Goal: Browse casually: Explore the website without a specific task or goal

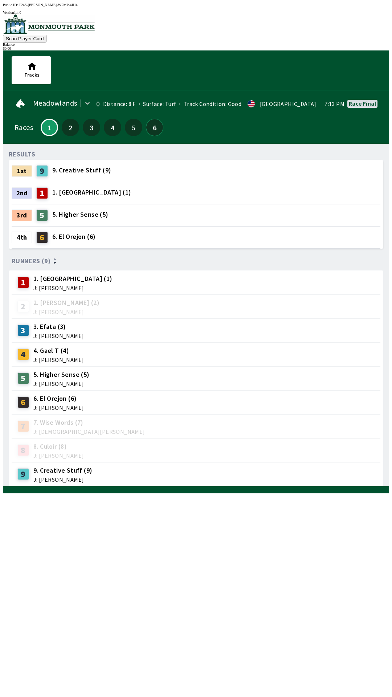
click at [149, 126] on button "6" at bounding box center [154, 127] width 17 height 17
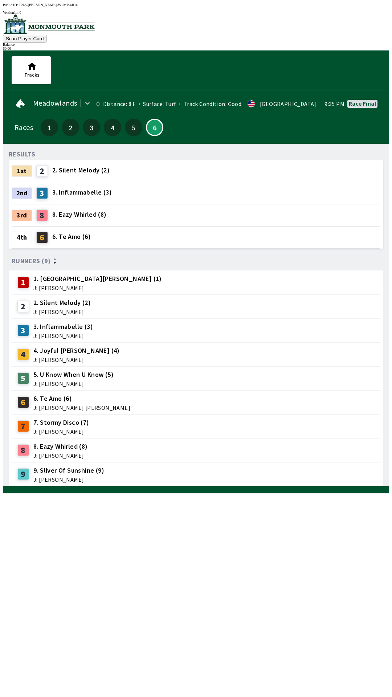
click at [25, 171] on div "1st" at bounding box center [22, 171] width 20 height 12
click at [48, 170] on div "2" at bounding box center [44, 171] width 16 height 12
click at [41, 279] on span "1. [GEOGRAPHIC_DATA][PERSON_NAME] (1)" at bounding box center [97, 278] width 128 height 9
click at [24, 284] on div "1 1. Park Avenue [PERSON_NAME] (1) J: [PERSON_NAME]" at bounding box center [89, 282] width 148 height 18
click at [25, 285] on div "1 1. Park Avenue [PERSON_NAME] (1) J: [PERSON_NAME]" at bounding box center [89, 282] width 148 height 18
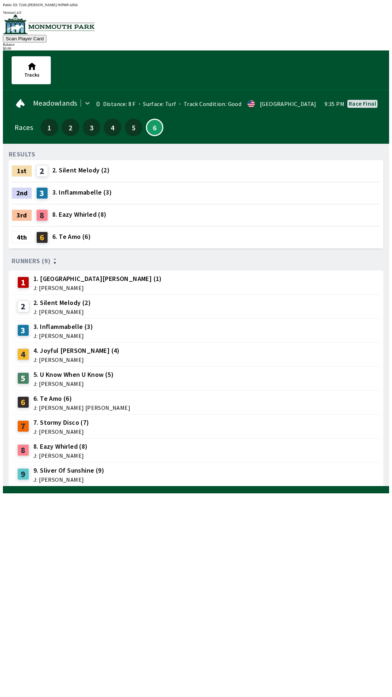
click at [27, 258] on span "Runners (9)" at bounding box center [31, 261] width 39 height 6
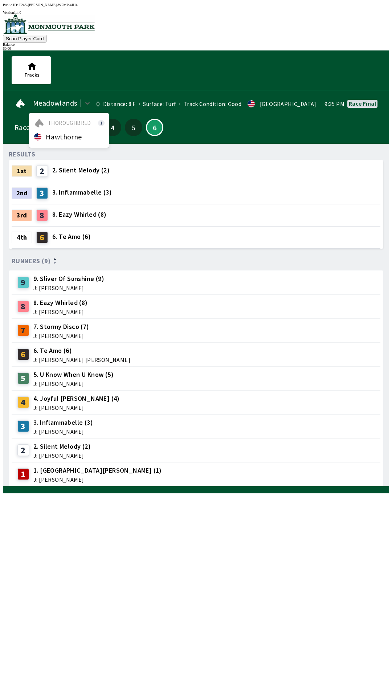
click at [55, 134] on span "Hawthorne" at bounding box center [64, 137] width 36 height 6
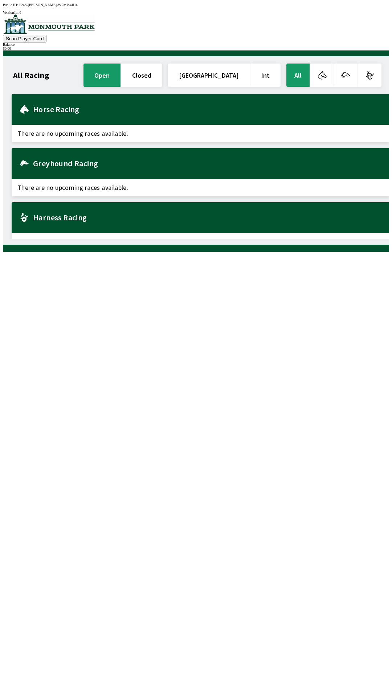
click at [42, 109] on h2 "Horse Racing" at bounding box center [208, 109] width 350 height 6
click at [374, 77] on button "button" at bounding box center [369, 75] width 23 height 23
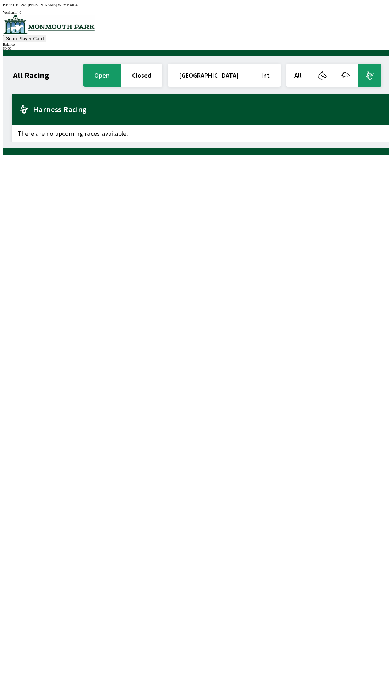
click at [348, 74] on button "button" at bounding box center [345, 75] width 23 height 23
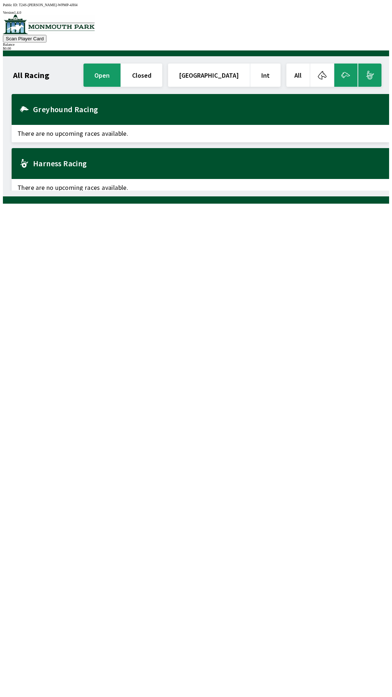
click at [324, 74] on button "button" at bounding box center [321, 75] width 23 height 23
